Goal: Task Accomplishment & Management: Use online tool/utility

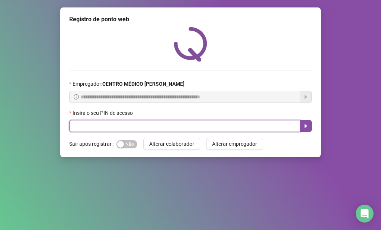
click at [145, 130] on input "text" at bounding box center [184, 126] width 231 height 12
type input "*****"
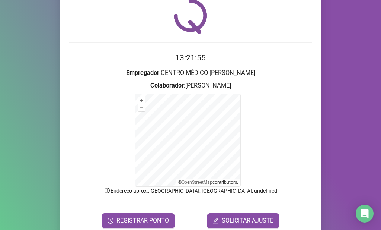
scroll to position [37, 0]
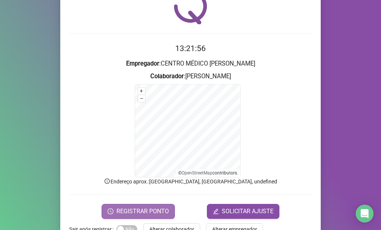
click at [160, 205] on button "REGISTRAR PONTO" at bounding box center [138, 211] width 73 height 15
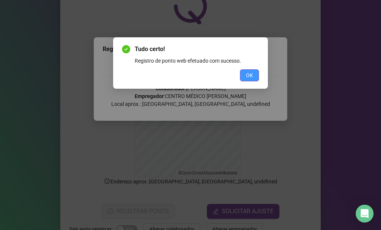
click at [246, 76] on span "OK" at bounding box center [249, 75] width 7 height 8
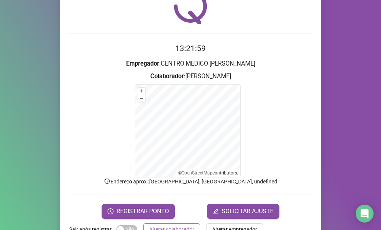
click at [182, 224] on button "Alterar colaborador" at bounding box center [171, 229] width 57 height 12
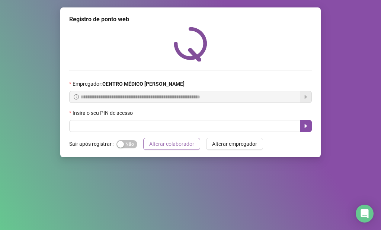
scroll to position [0, 0]
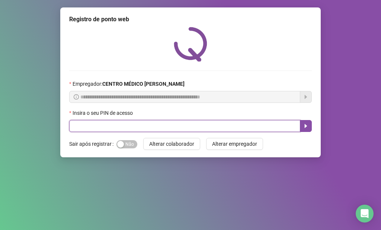
click at [184, 123] on input "text" at bounding box center [184, 126] width 231 height 12
type input "*****"
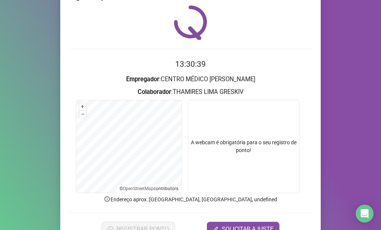
scroll to position [61, 0]
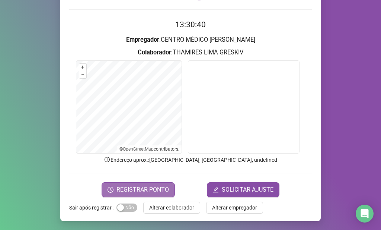
click at [109, 193] on button "REGISTRAR PONTO" at bounding box center [138, 189] width 73 height 15
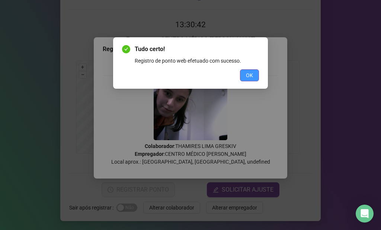
click at [247, 80] on button "OK" at bounding box center [249, 75] width 19 height 12
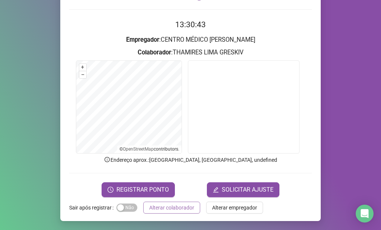
click at [192, 206] on button "Alterar colaborador" at bounding box center [171, 207] width 57 height 12
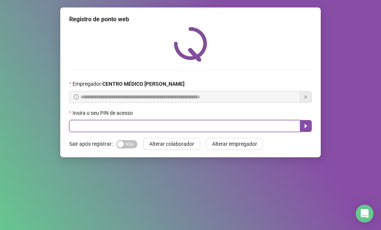
click at [149, 129] on input "text" at bounding box center [184, 126] width 231 height 12
type input "*****"
click at [309, 124] on button "button" at bounding box center [306, 126] width 12 height 12
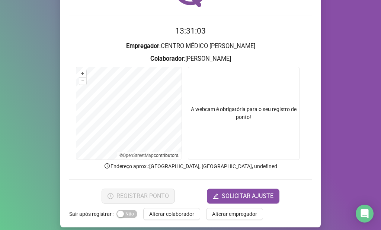
scroll to position [61, 0]
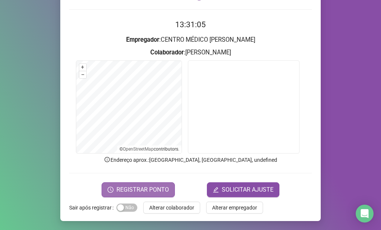
click at [156, 189] on span "REGISTRAR PONTO" at bounding box center [143, 189] width 53 height 9
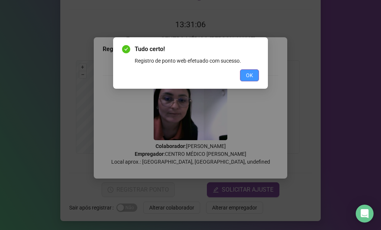
click at [256, 73] on button "OK" at bounding box center [249, 75] width 19 height 12
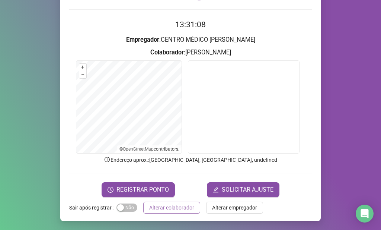
click at [189, 207] on span "Alterar colaborador" at bounding box center [171, 207] width 45 height 8
